Goal: Task Accomplishment & Management: Use online tool/utility

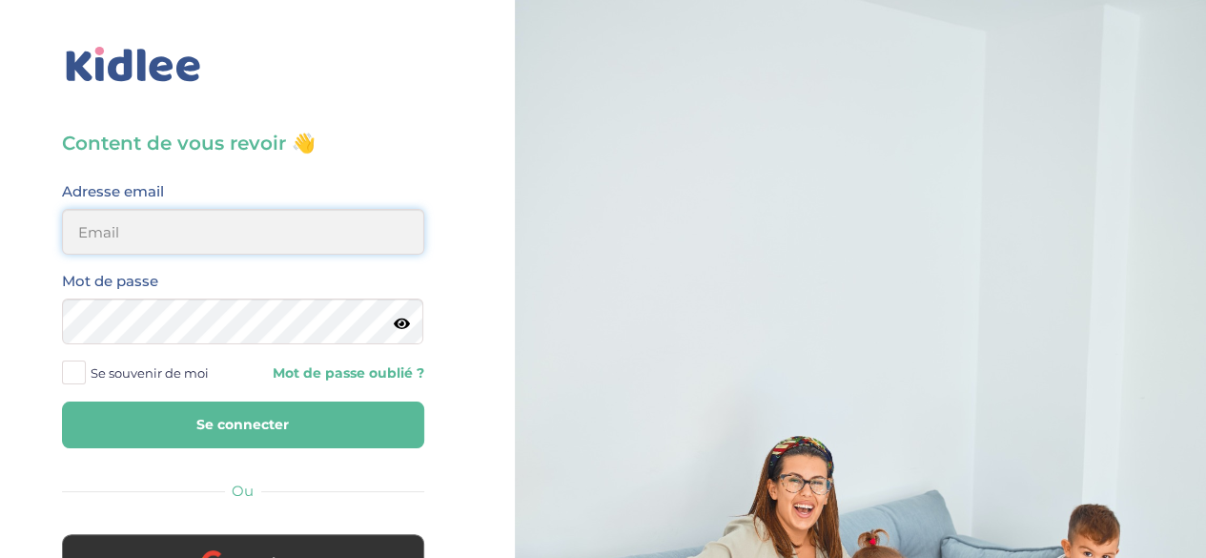
type input "elischa.maganga@gmail.com"
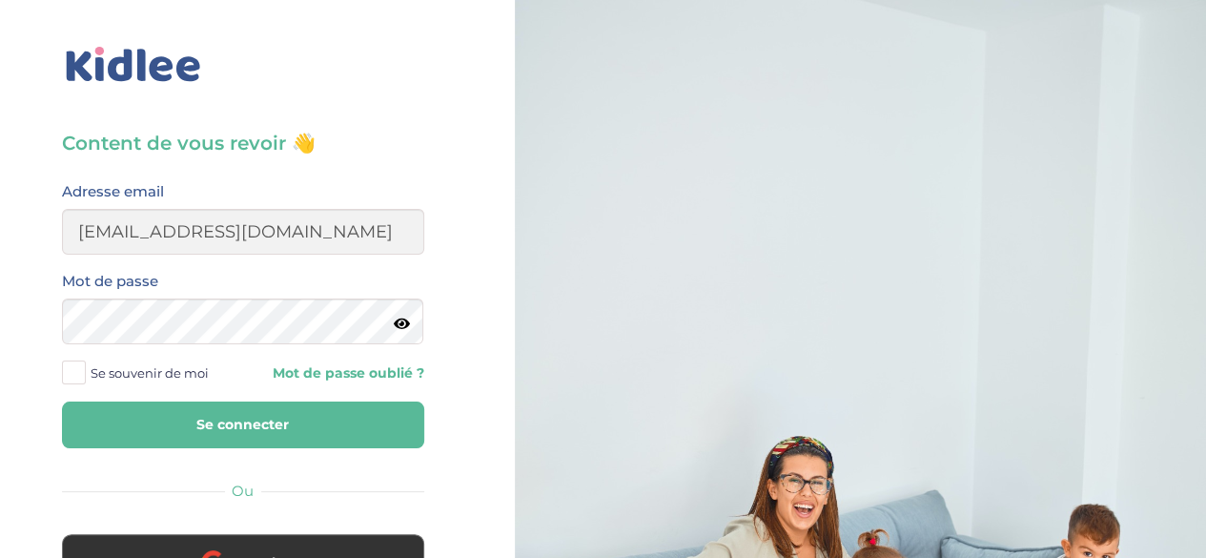
click at [128, 416] on button "Se connecter" at bounding box center [243, 424] width 362 height 47
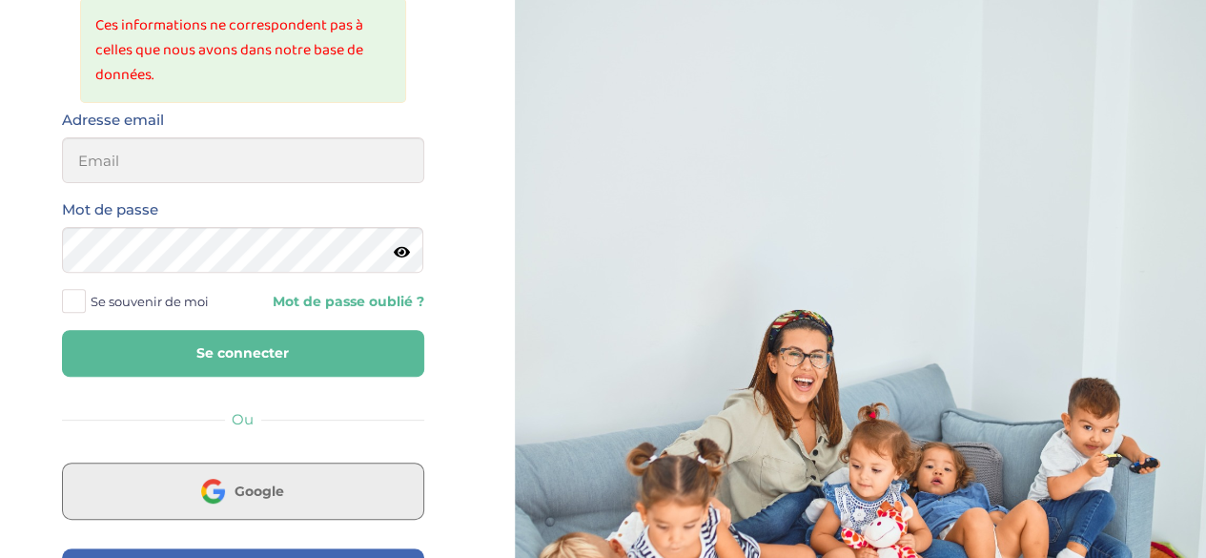
scroll to position [191, 0]
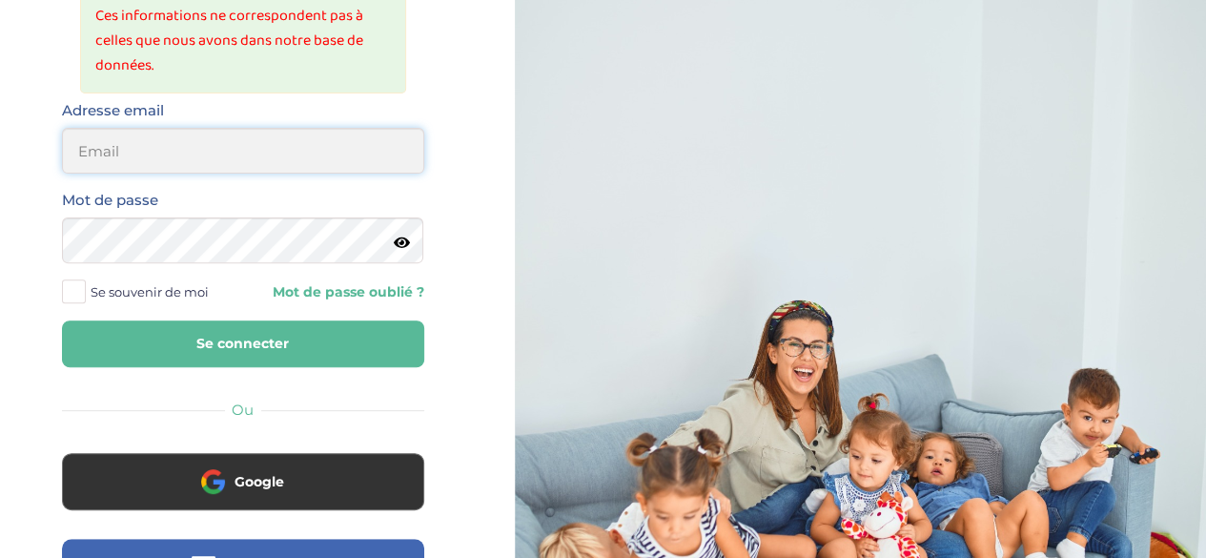
type input "elischa.maganga@gmail.com"
click at [250, 340] on button "Se connecter" at bounding box center [243, 343] width 362 height 47
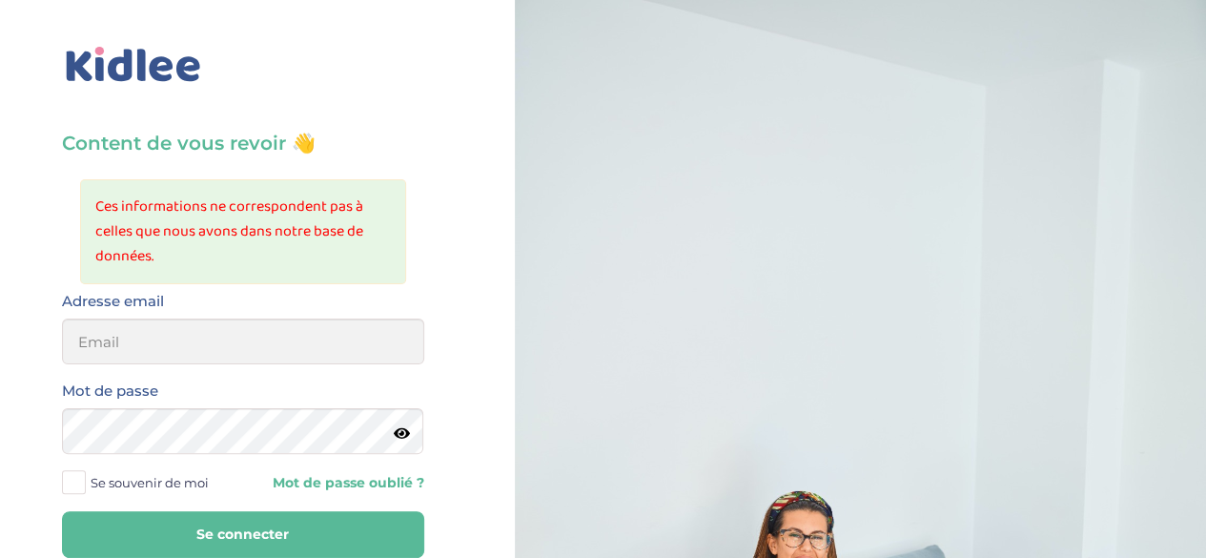
type input "elischa.maganga@gmail.com"
click at [399, 436] on icon at bounding box center [402, 433] width 16 height 14
click at [42, 405] on div "Content de vous revoir 👋 Ces informations ne correspondent pas à celles que nou…" at bounding box center [243, 510] width 515 height 1021
click at [62, 511] on button "Se connecter" at bounding box center [243, 534] width 362 height 47
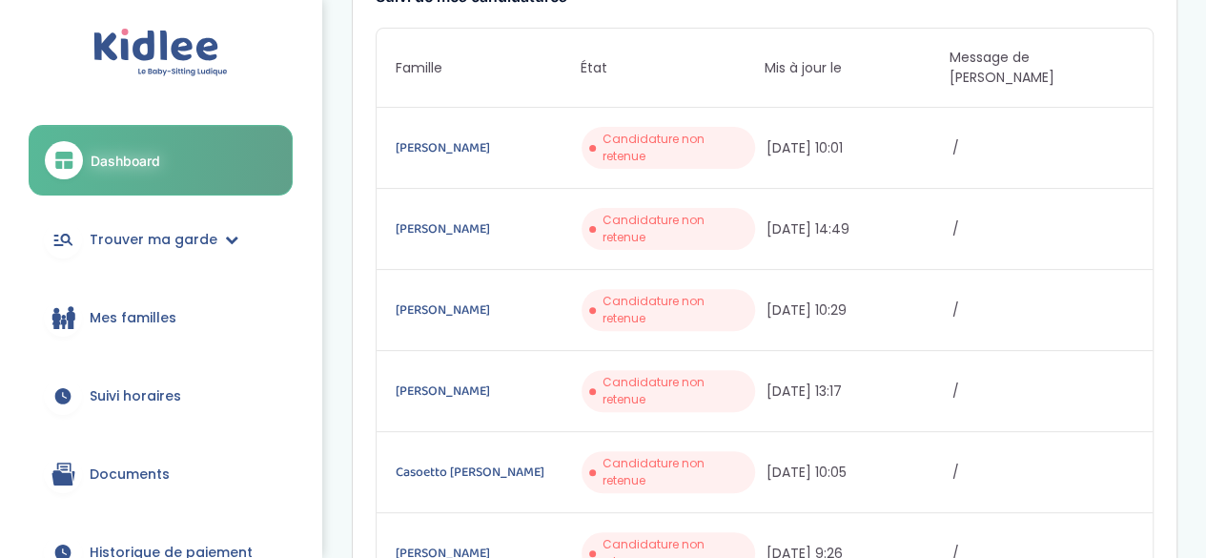
scroll to position [191, 0]
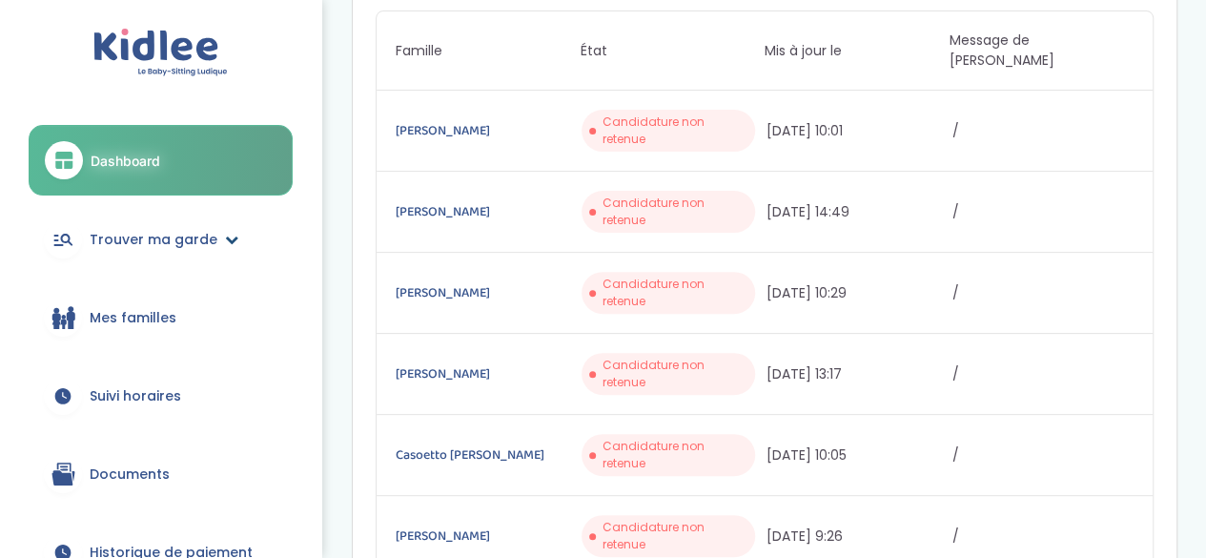
click at [160, 223] on link "Trouver ma garde" at bounding box center [161, 239] width 264 height 69
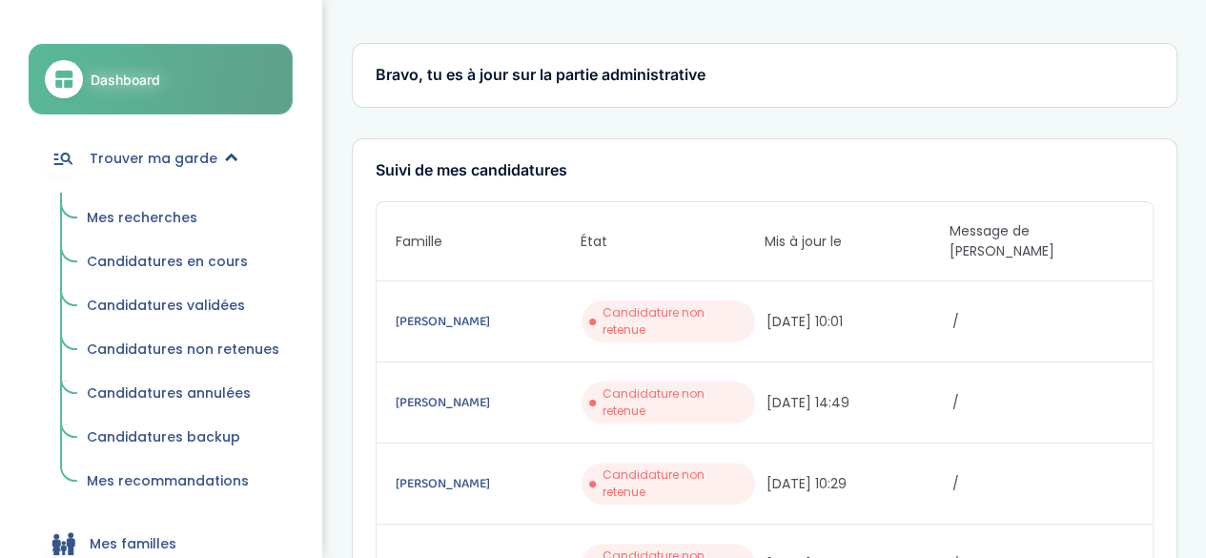
scroll to position [381, 0]
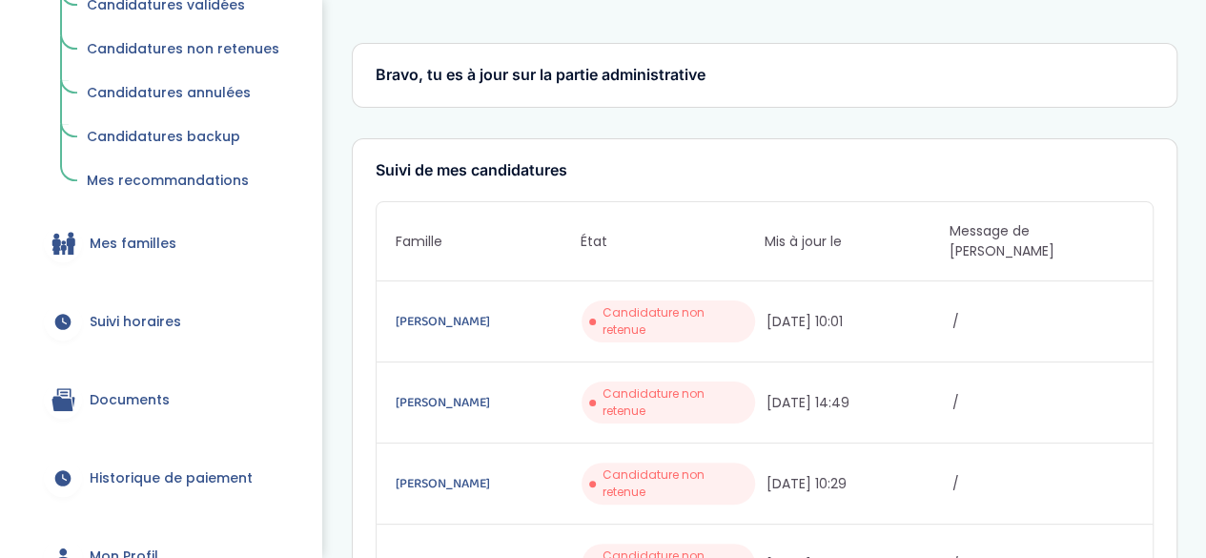
click at [167, 319] on span "Suivi horaires" at bounding box center [136, 322] width 92 height 20
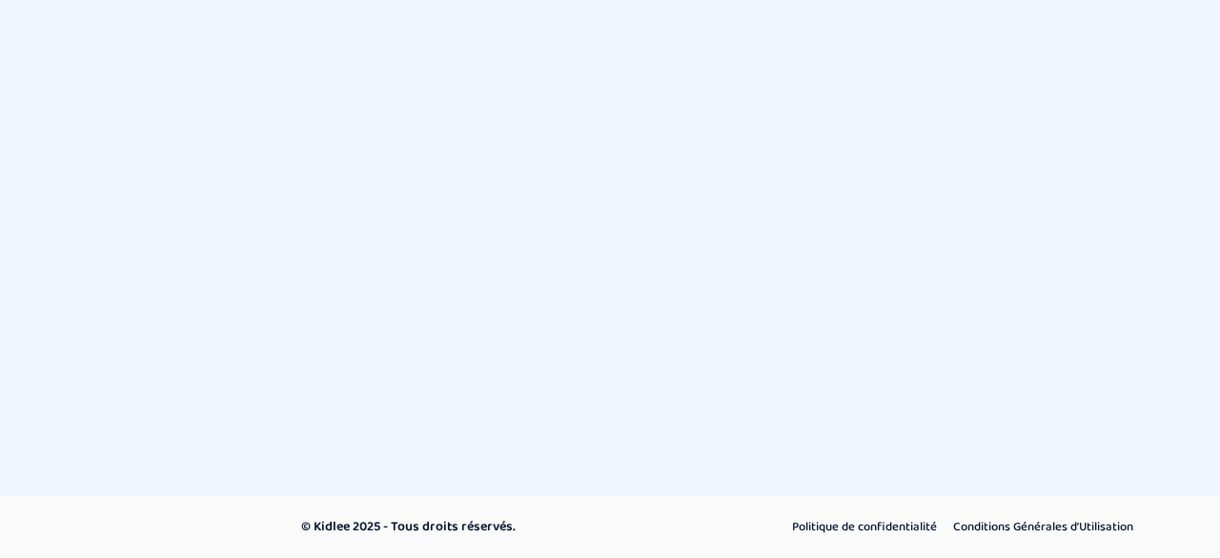
select select "octobre 2025"
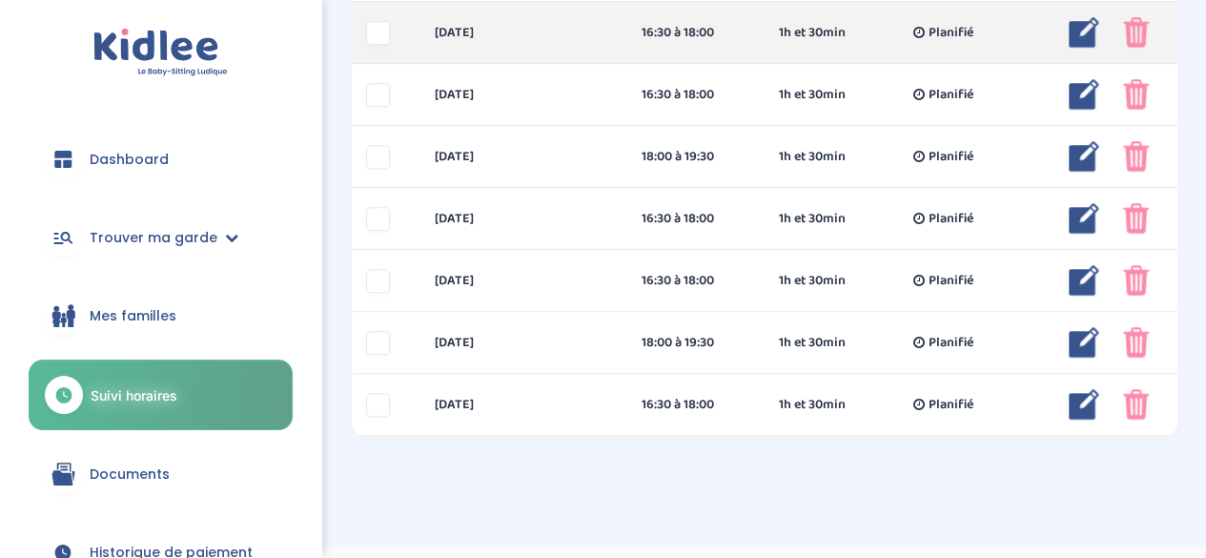
scroll to position [605, 0]
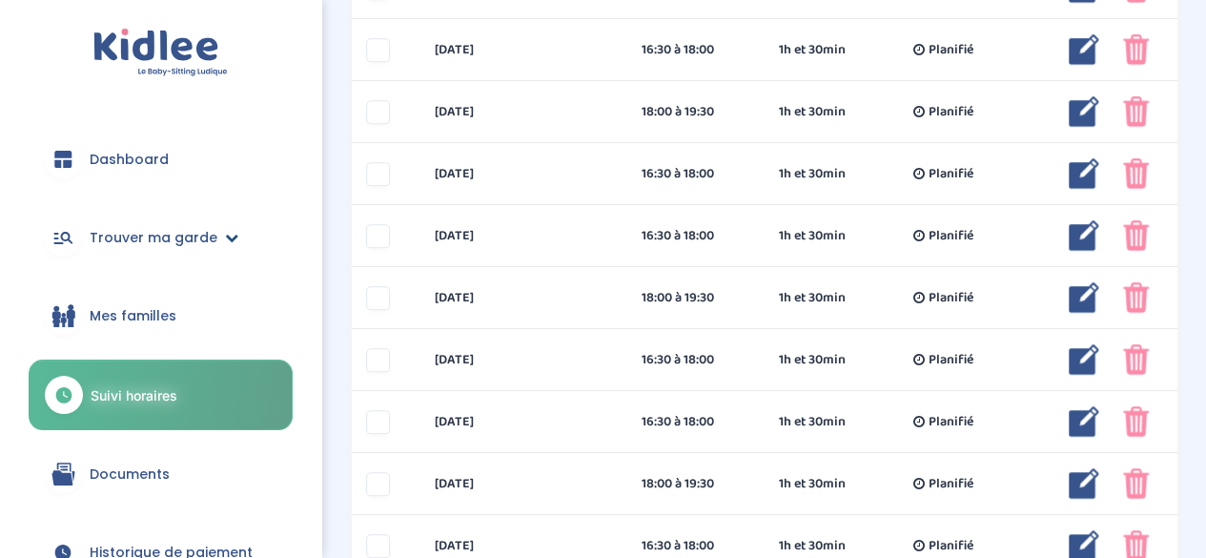
drag, startPoint x: 136, startPoint y: 232, endPoint x: 131, endPoint y: 240, distance: 10.3
click at [137, 232] on span "Trouver ma garde" at bounding box center [154, 238] width 128 height 20
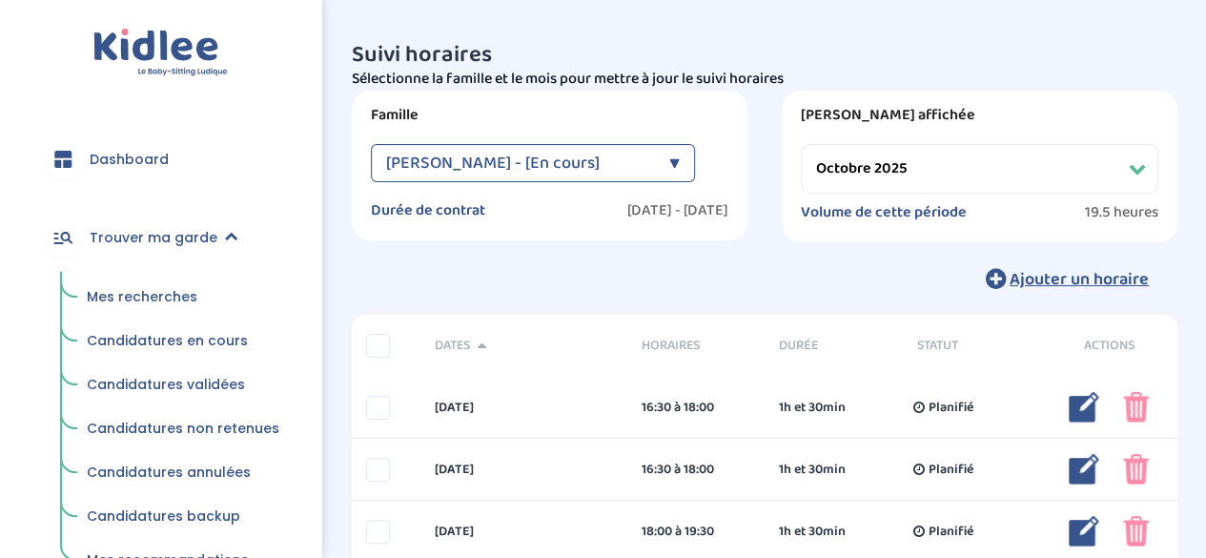
click at [141, 312] on link "Mes recherches" at bounding box center [182, 297] width 219 height 36
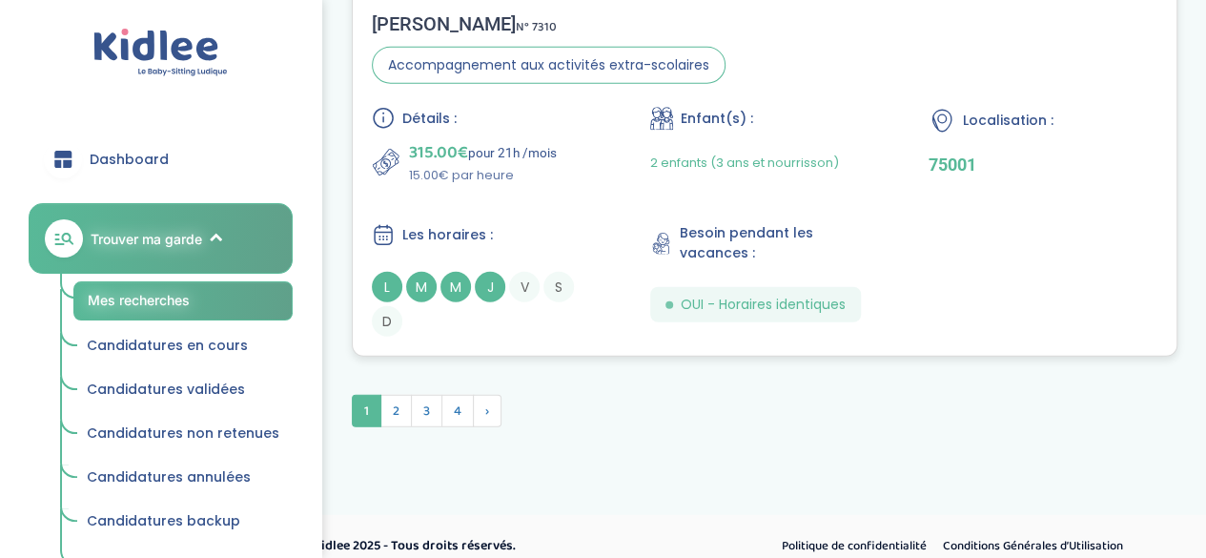
scroll to position [6025, 0]
drag, startPoint x: 397, startPoint y: 406, endPoint x: 415, endPoint y: 422, distance: 24.3
click at [397, 407] on span "2" at bounding box center [395, 410] width 31 height 32
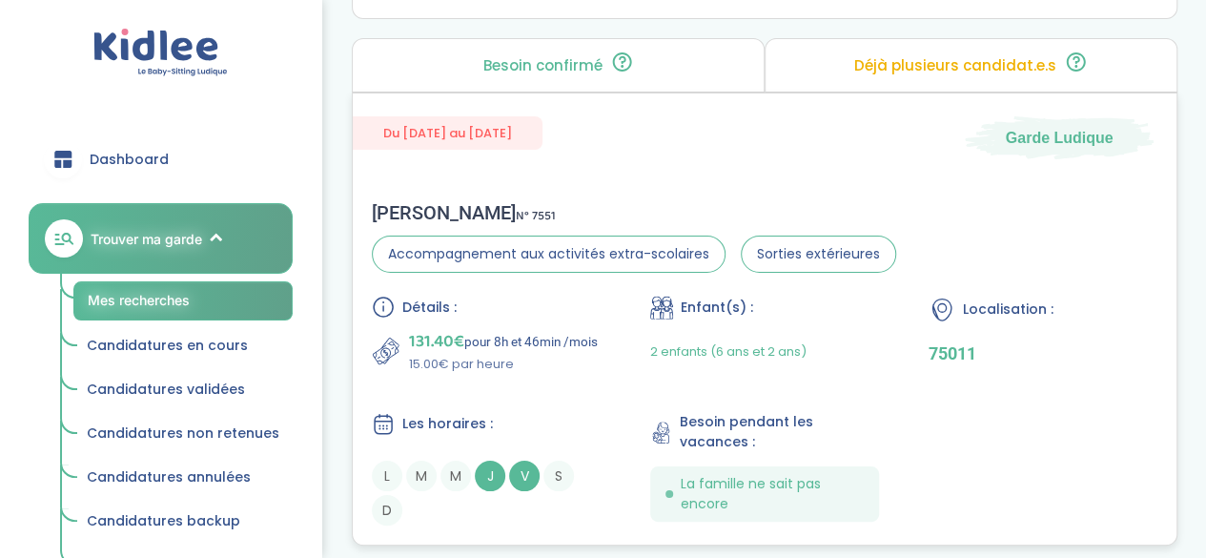
scroll to position [3582, 0]
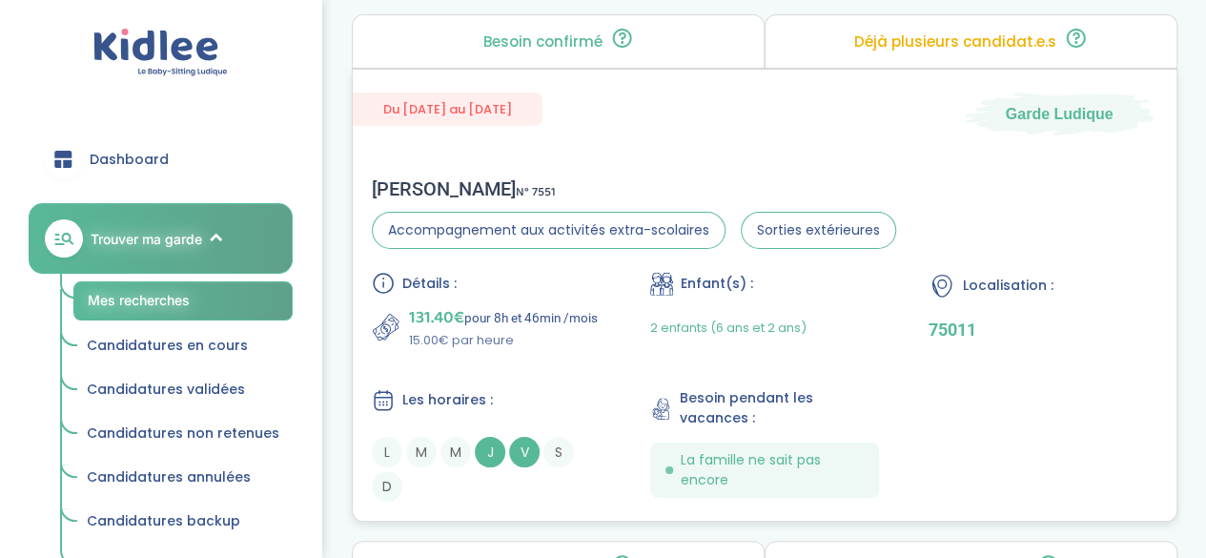
click at [663, 146] on div "Du 18-09-2025 au 19-12-2025 Garde Ludique Baptiste F . N° 7551 Accompagnement a…" at bounding box center [764, 295] width 825 height 453
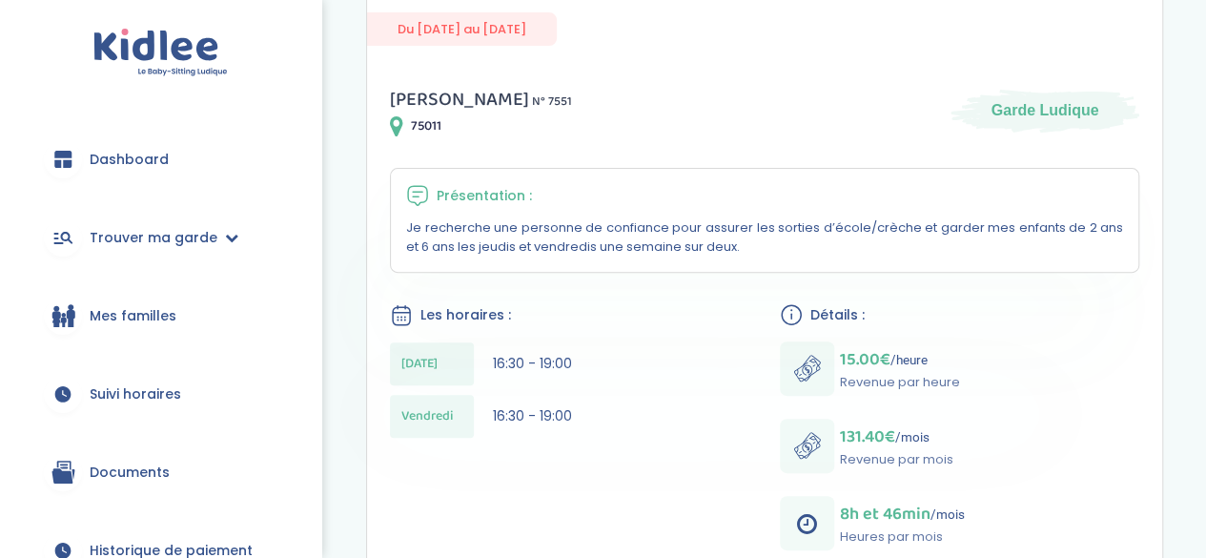
scroll to position [191, 0]
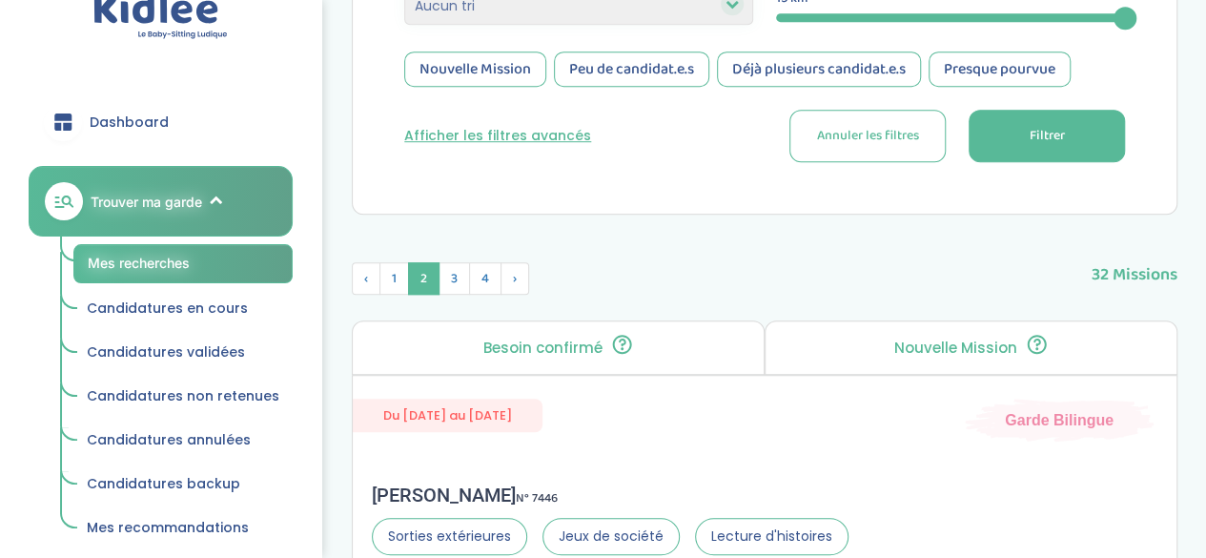
scroll to position [95, 0]
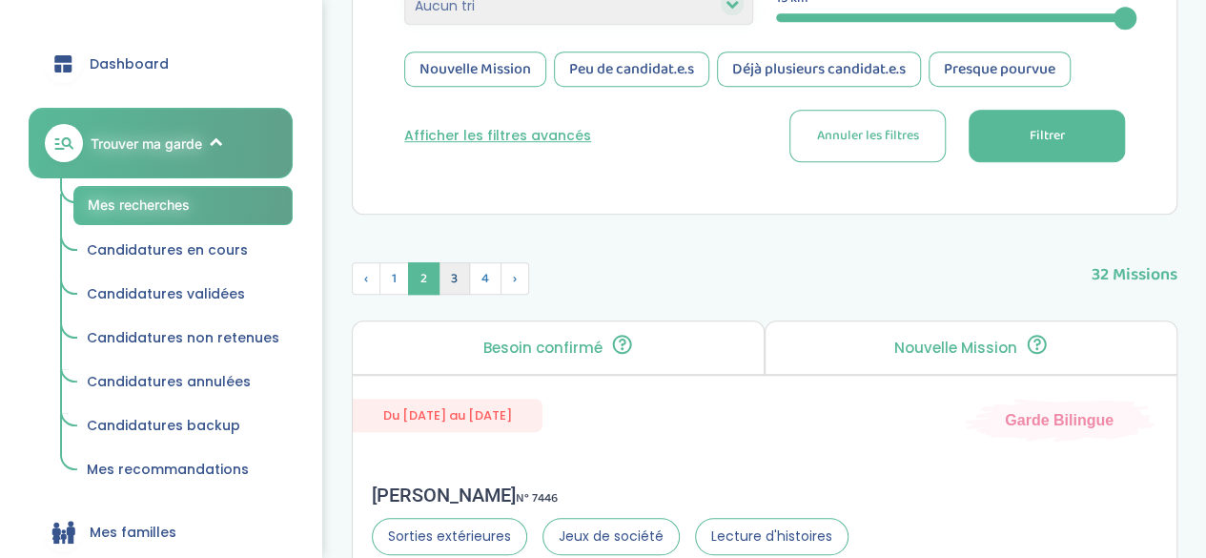
drag, startPoint x: 463, startPoint y: 275, endPoint x: 454, endPoint y: 282, distance: 12.2
click at [461, 280] on span "3" at bounding box center [453, 278] width 31 height 32
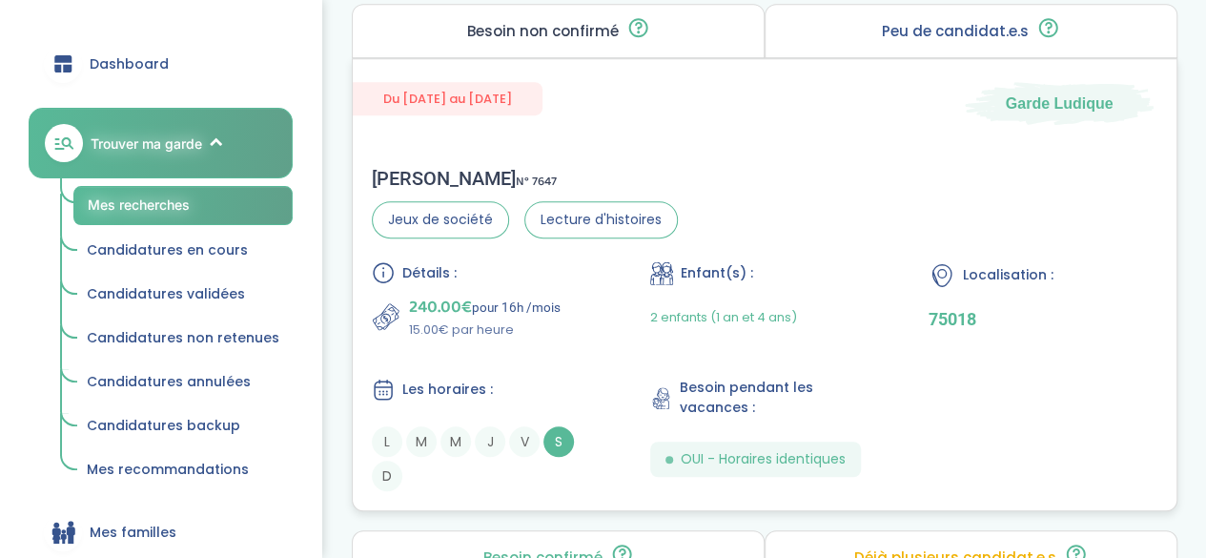
scroll to position [4059, 0]
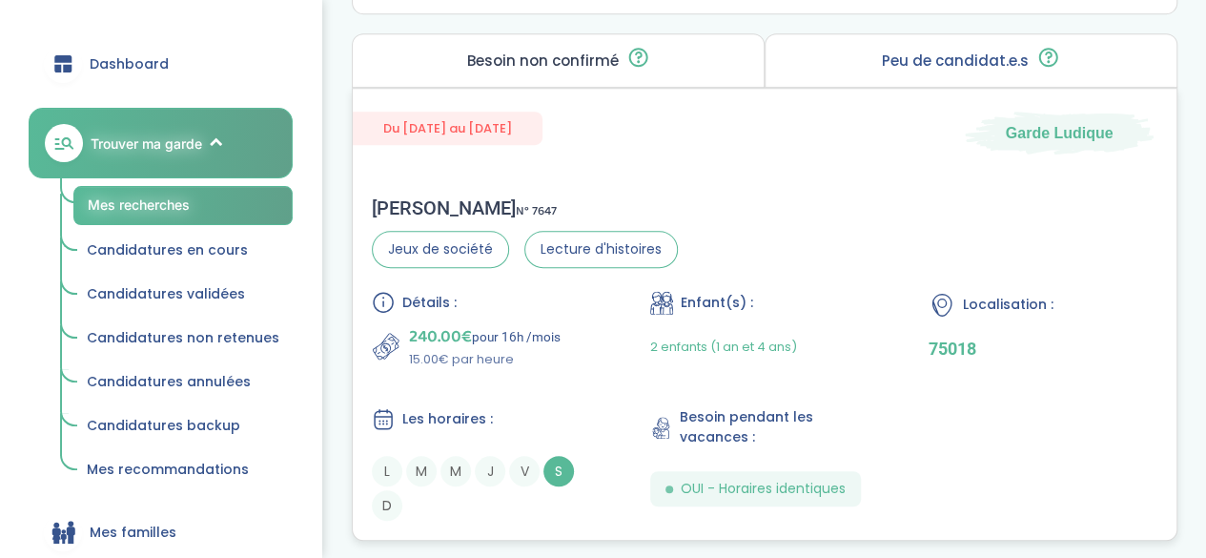
click at [881, 194] on div "Pauline S . N° 7647 Jeux de société Lecture d'histoires Détails : 240.00€ pour …" at bounding box center [765, 358] width 824 height 362
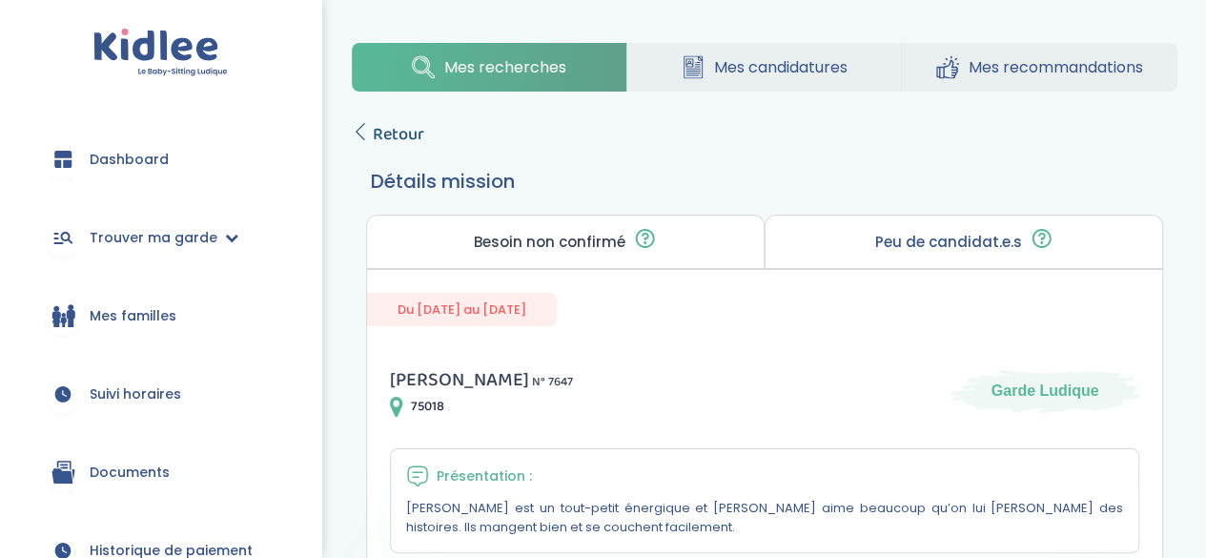
click at [374, 134] on span "Retour" at bounding box center [398, 134] width 51 height 27
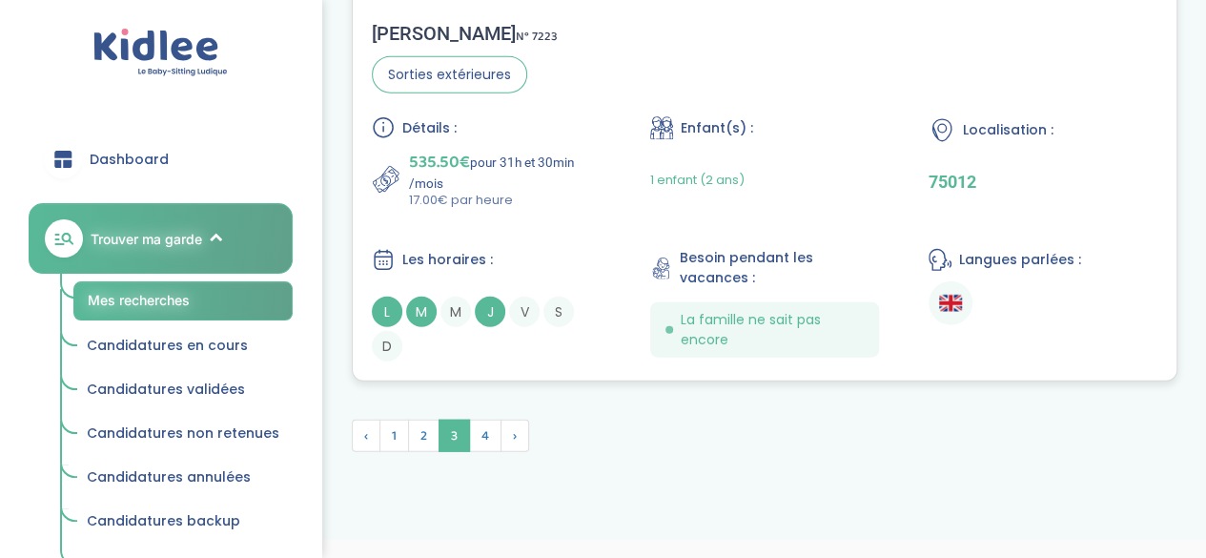
scroll to position [5855, 0]
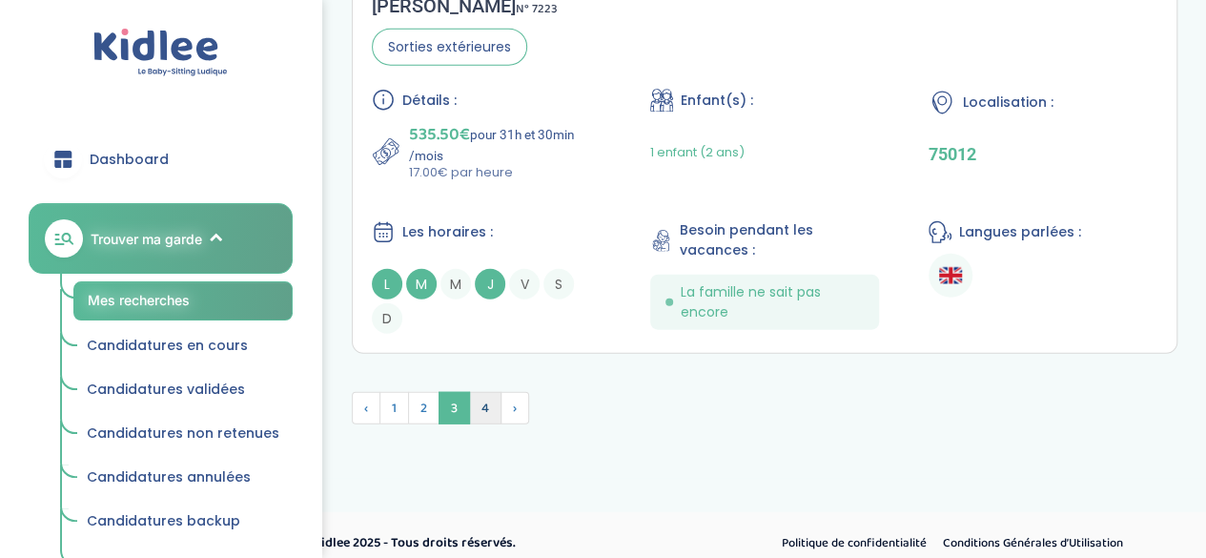
click at [480, 392] on span "4" at bounding box center [485, 408] width 32 height 32
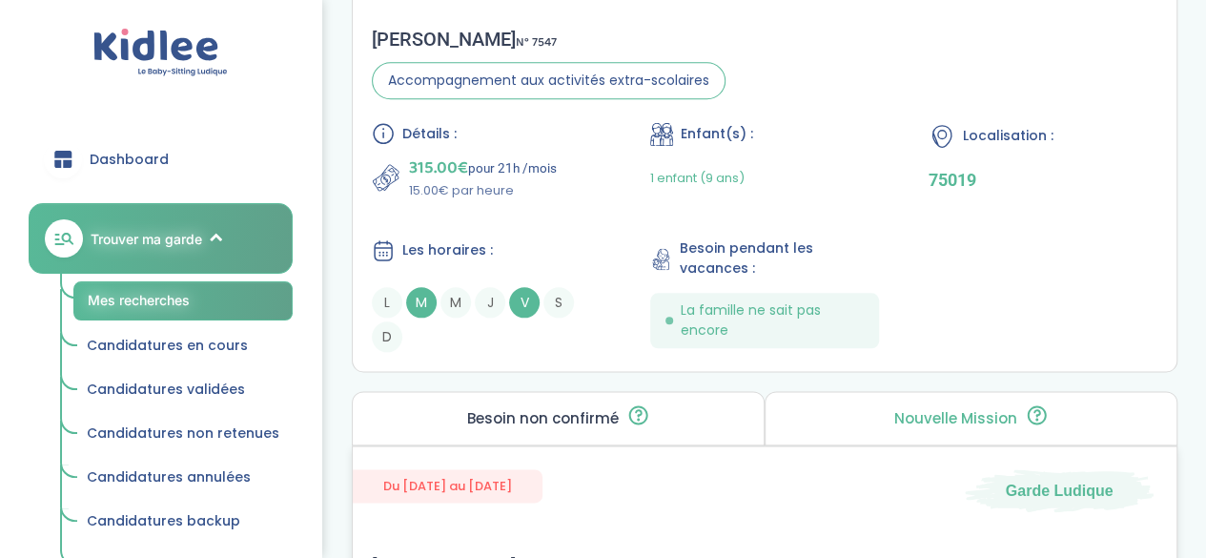
scroll to position [986, 0]
click at [917, 279] on div "Détails : 315.00€ pour 21h /mois 15.00€ par heure Enfant(s) : 1 enfant (9 ans) …" at bounding box center [764, 239] width 785 height 230
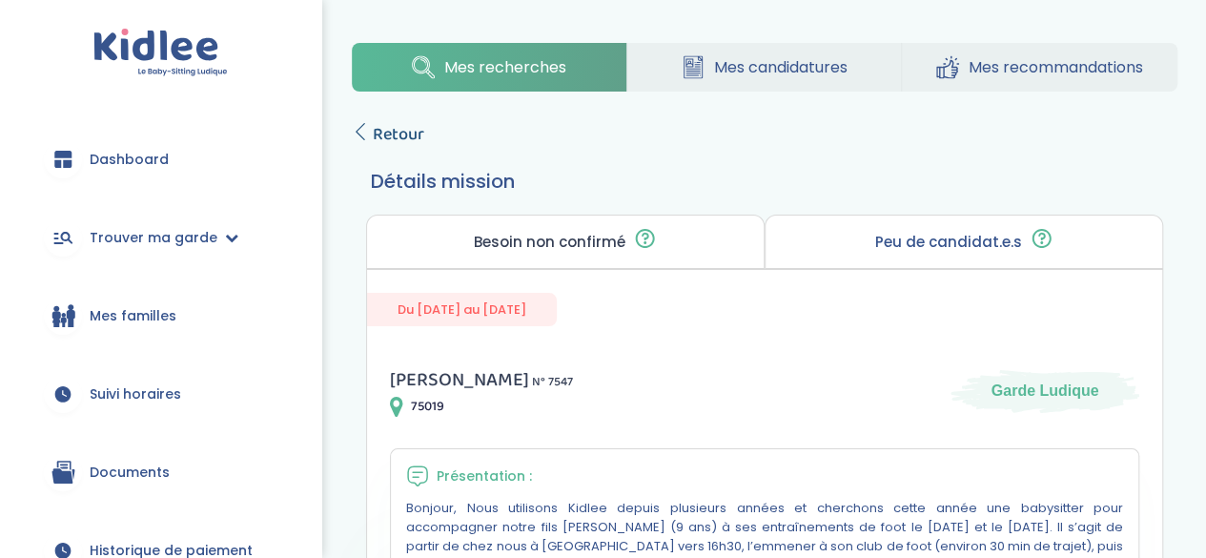
click at [381, 129] on span "Retour" at bounding box center [398, 134] width 51 height 27
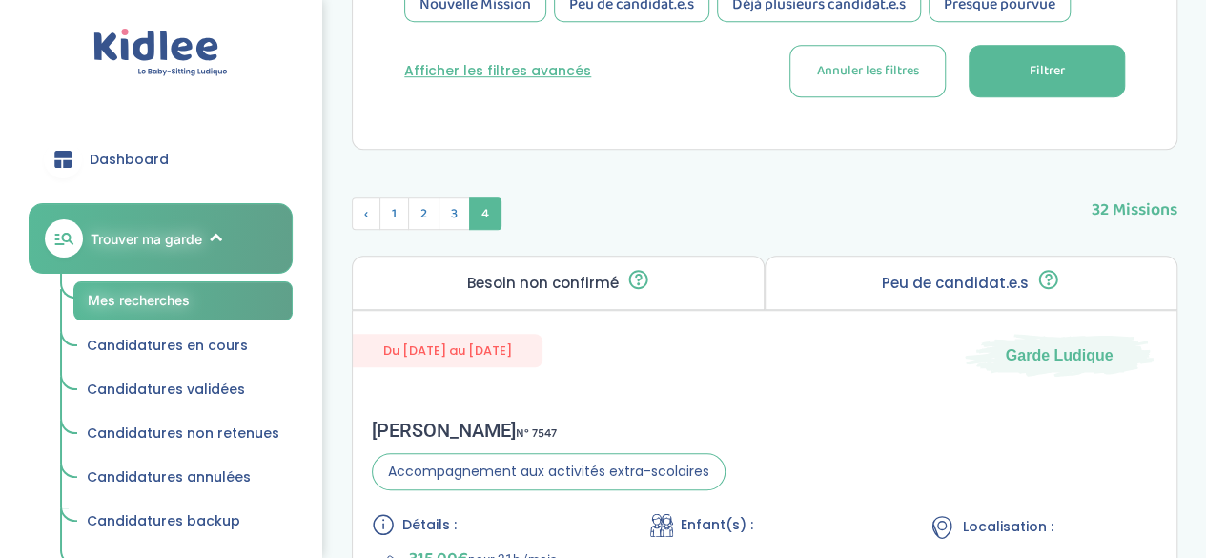
scroll to position [604, 0]
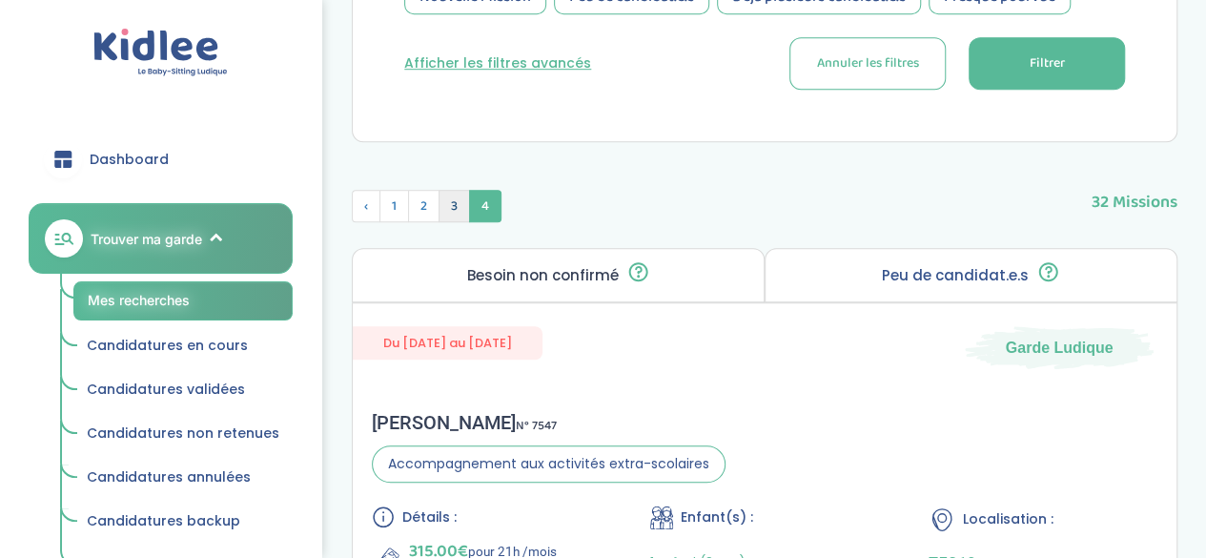
click at [454, 207] on span "3" at bounding box center [453, 206] width 31 height 32
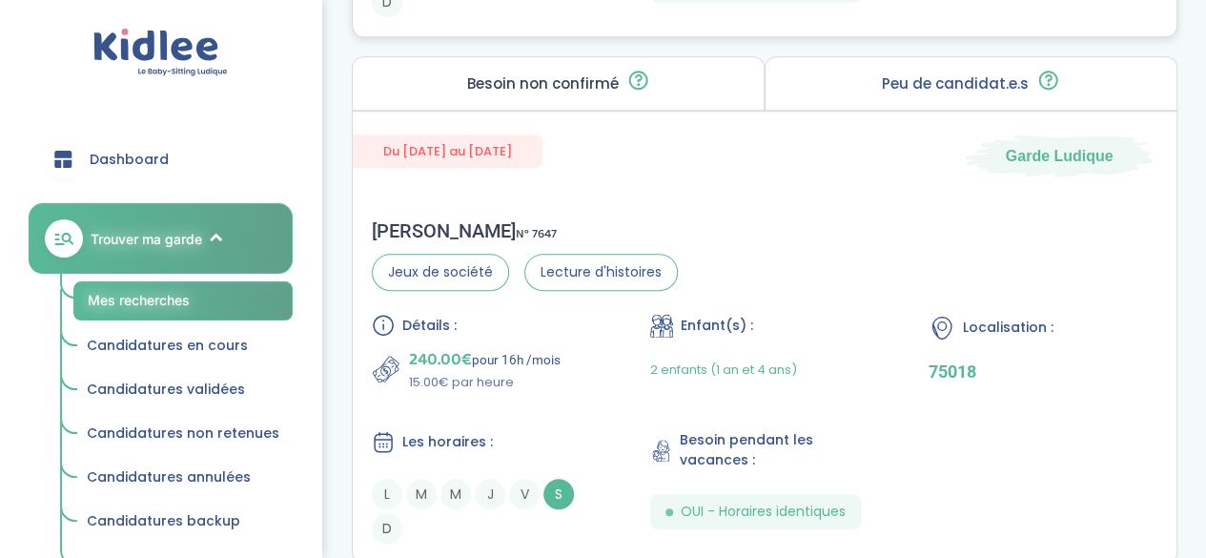
scroll to position [4131, 0]
